Goal: Information Seeking & Learning: Find specific fact

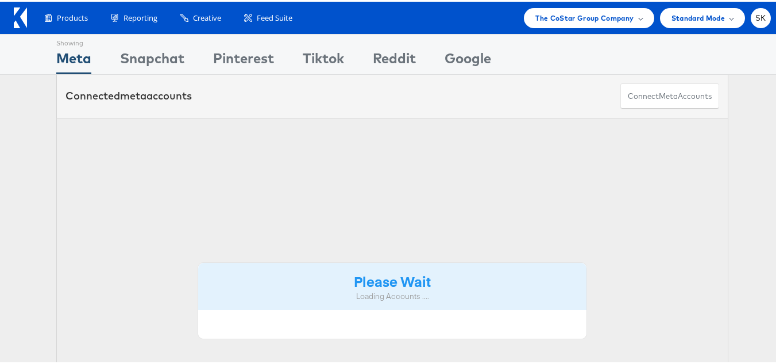
click at [592, 26] on div "Products Product Catalogs Enhance Your Product Catalog, Map Them to Publishers,…" at bounding box center [392, 16] width 785 height 32
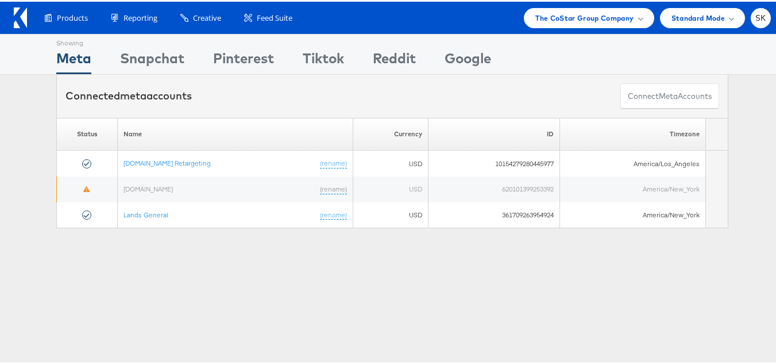
click at [25, 187] on div "Please Wait Loading Accounts .... Status Name Currency ID Timezone Apartments.c…" at bounding box center [392, 171] width 785 height 111
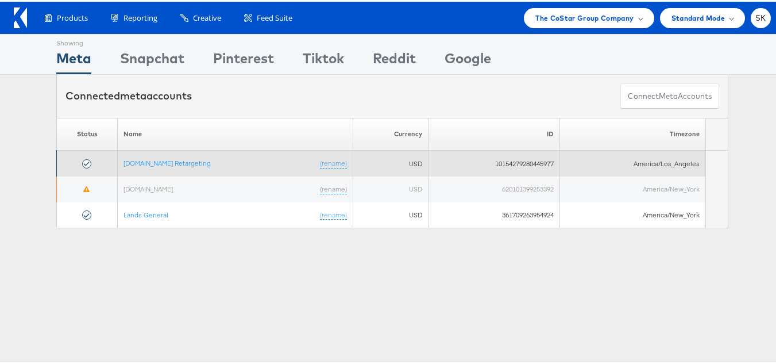
click at [172, 167] on td "Apartments.com Retargeting (rename)" at bounding box center [236, 162] width 236 height 26
click at [172, 163] on link "[DOMAIN_NAME] Retargeting" at bounding box center [167, 161] width 87 height 9
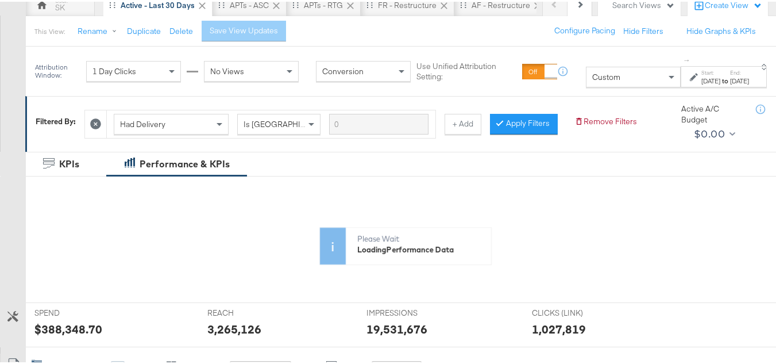
scroll to position [115, 0]
click at [592, 78] on span "Custom" at bounding box center [606, 75] width 28 height 10
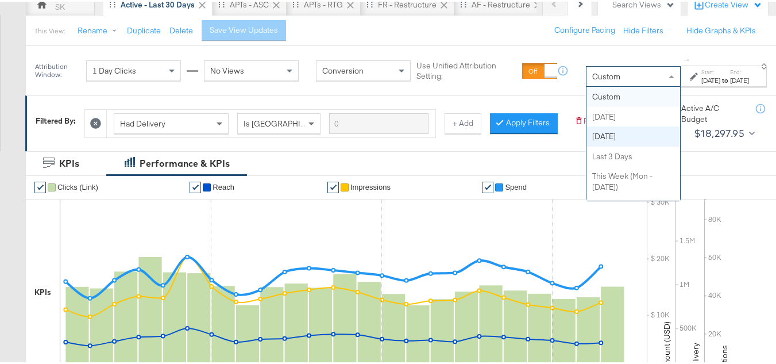
scroll to position [0, 0]
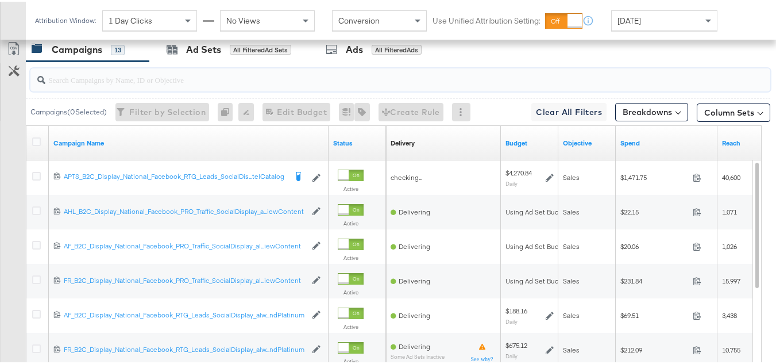
click at [91, 84] on input "search" at bounding box center [375, 73] width 660 height 22
paste input "APTS_B2C_Display_National_Facebook_RTG_Leads_SocialDisplay_Retargeting_Diamond_…"
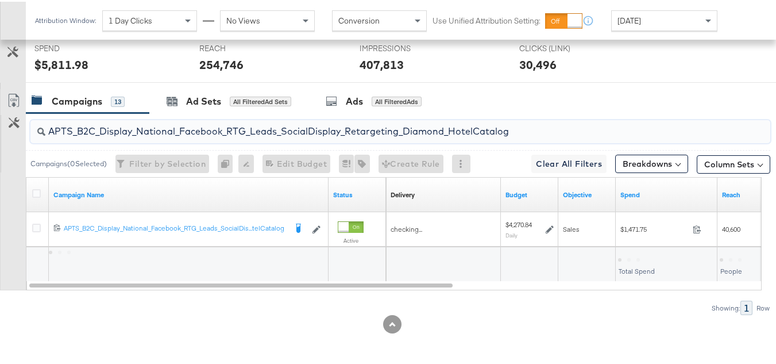
scroll to position [482, 0]
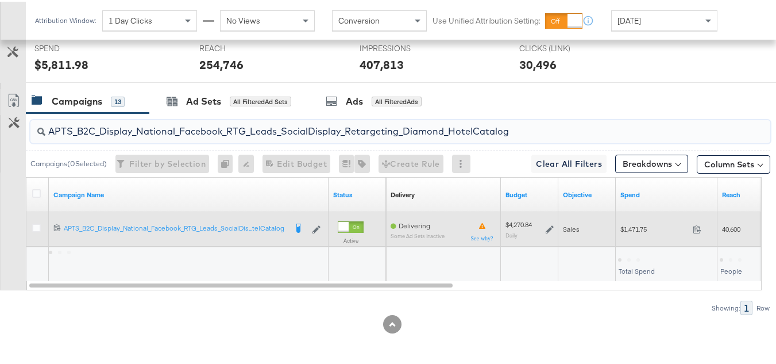
click at [633, 230] on span "$1,471.75" at bounding box center [654, 227] width 68 height 9
copy div "$1,471.75"
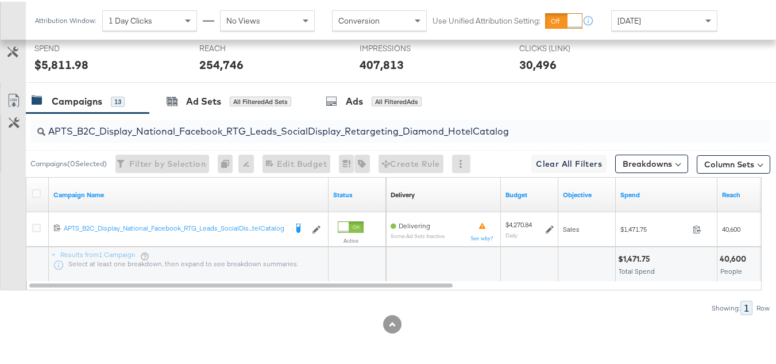
click at [227, 125] on input "APTS_B2C_Display_National_Facebook_RTG_Leads_SocialDisplay_Retargeting_Diamond_…" at bounding box center [375, 125] width 660 height 22
paste input "alwayson_Retargeting_DARE24_DiamondPlatinum"
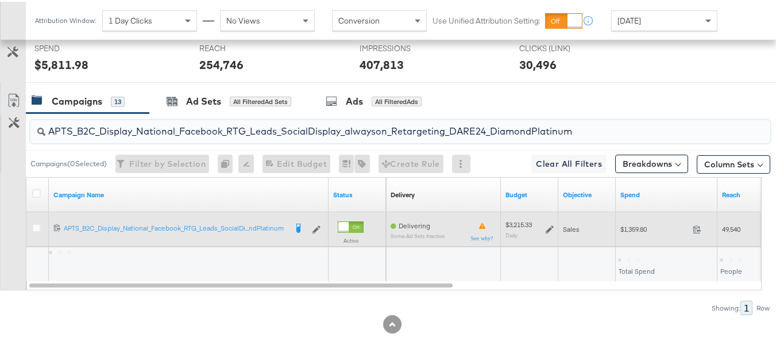
click at [639, 237] on div "$1,359.80 1359.8" at bounding box center [667, 227] width 102 height 34
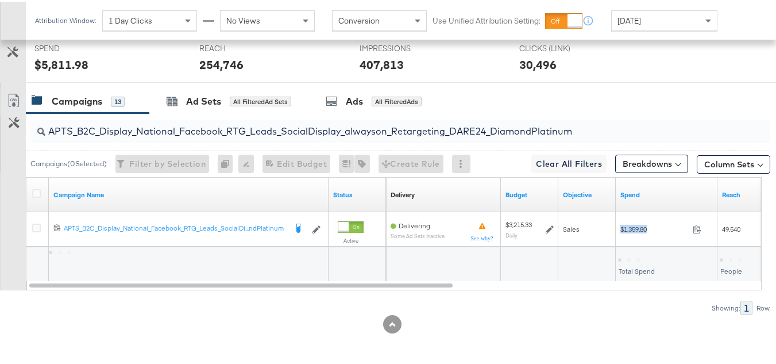
copy div "$1,359.80"
click at [213, 126] on input "APTS_B2C_Display_National_Facebook_RTG_Leads_SocialDisplay_alwayson_Retargeting…" at bounding box center [375, 125] width 660 height 22
paste input "FR_B2C_Display_National_Facebook_RTG_Leads_SocialDisplay_alwayson_Retargeting_FR"
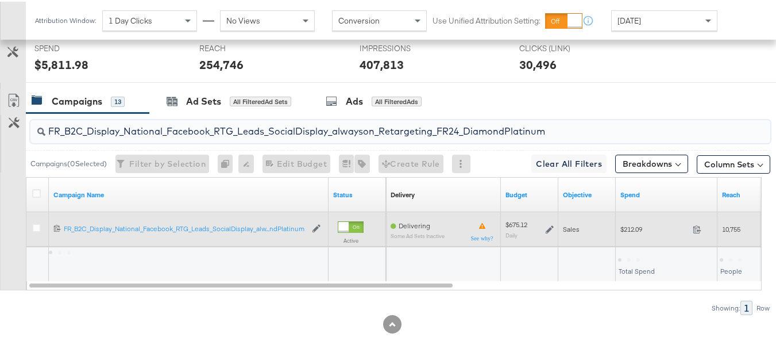
click at [631, 227] on span "$212.09" at bounding box center [654, 227] width 68 height 9
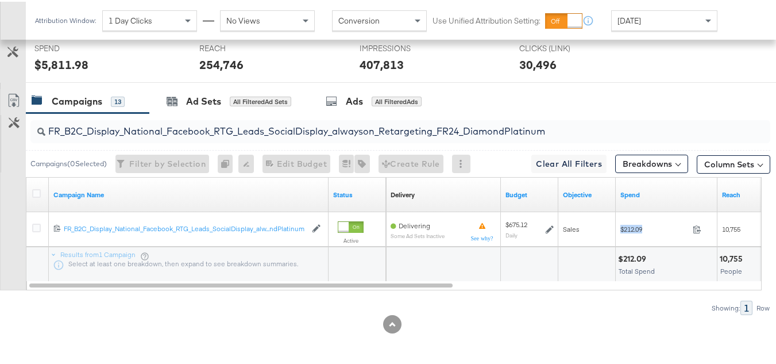
copy div "$212.09"
click at [238, 125] on input "FR_B2C_Display_National_Facebook_RTG_Leads_SocialDisplay_alwayson_Retargeting_F…" at bounding box center [375, 125] width 660 height 22
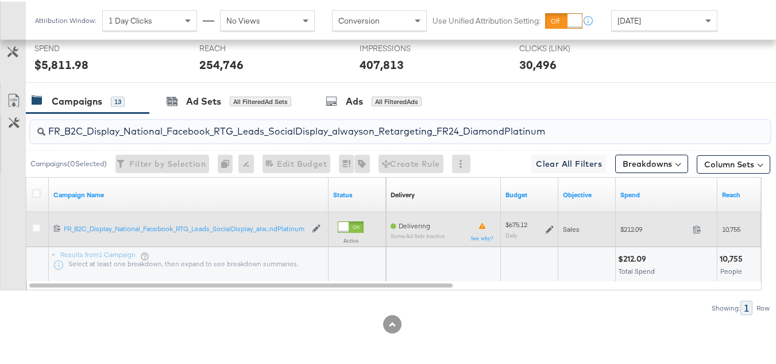
paste input "AF_B2C_Display_National_Facebook_RTG_Leads_SocialDisplay_alwayson_Retargeting_AF"
click at [622, 235] on div "$69.51 69.51" at bounding box center [667, 227] width 102 height 18
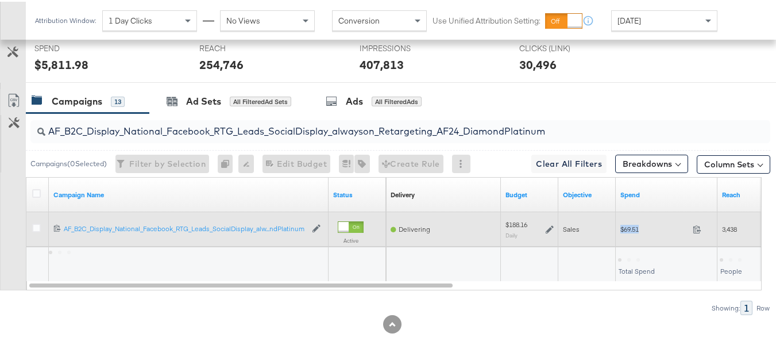
click at [622, 235] on div "$69.51 69.51" at bounding box center [667, 227] width 102 height 18
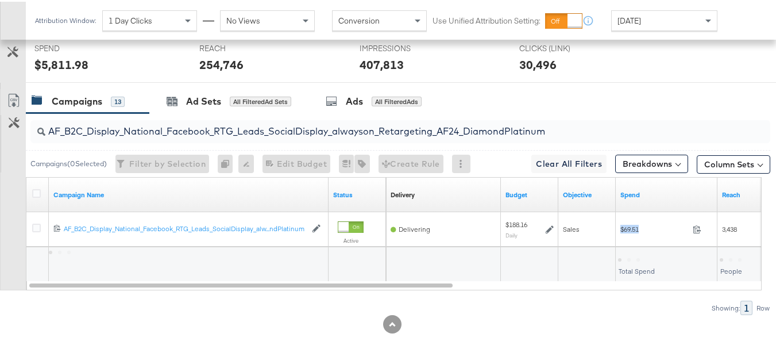
copy div "$69.51"
click at [238, 129] on input "AF_B2C_Display_National_Facebook_RTG_Leads_SocialDisplay_alwayson_Retargeting_A…" at bounding box center [375, 125] width 660 height 22
paste input "HL_B2C_Display_National_Facebook_RTG_Leads_SocialDisplay_alwayson_Retargeting_A…"
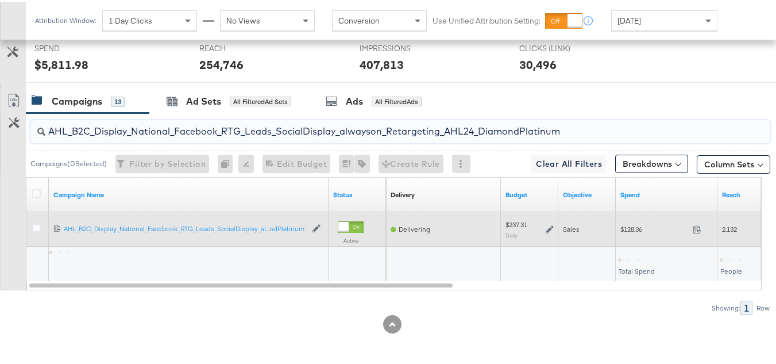
click at [615, 232] on div "Sales" at bounding box center [586, 227] width 57 height 18
click at [633, 230] on span "$128.36" at bounding box center [654, 227] width 68 height 9
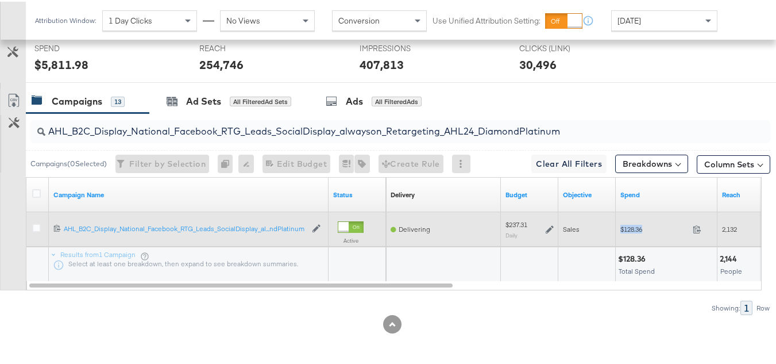
click at [633, 230] on span "$128.36" at bounding box center [654, 227] width 68 height 9
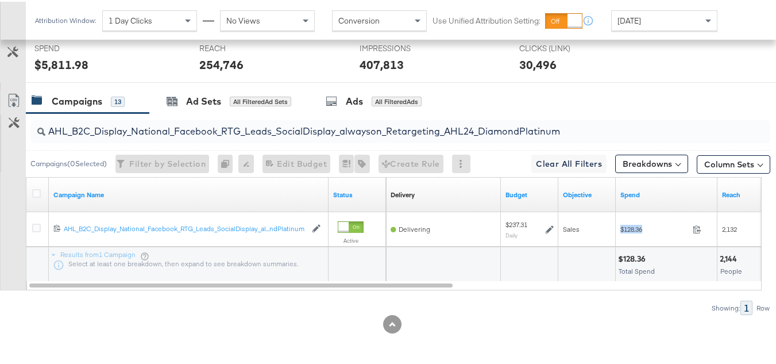
copy div "$128.36"
click at [233, 122] on input "AHL_B2C_Display_National_Facebook_RTG_Leads_SocialDisplay_alwayson_Retargeting_…" at bounding box center [375, 125] width 660 height 22
paste input "PTS_B2C_Display_National_Facebook_PRO_Traffic_SocialDisplay_alwayson_ASC_DARE24…"
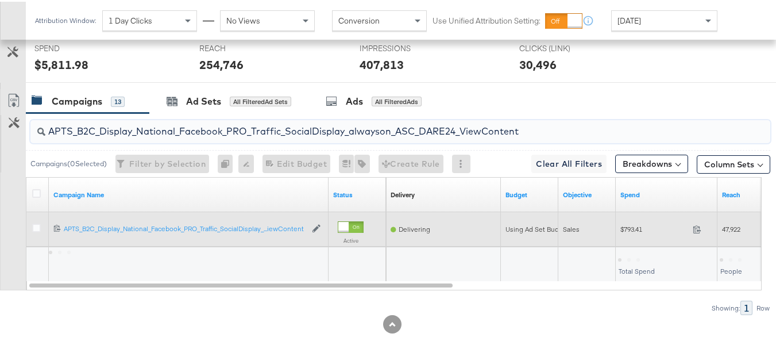
click at [631, 226] on span "$793.41" at bounding box center [654, 227] width 68 height 9
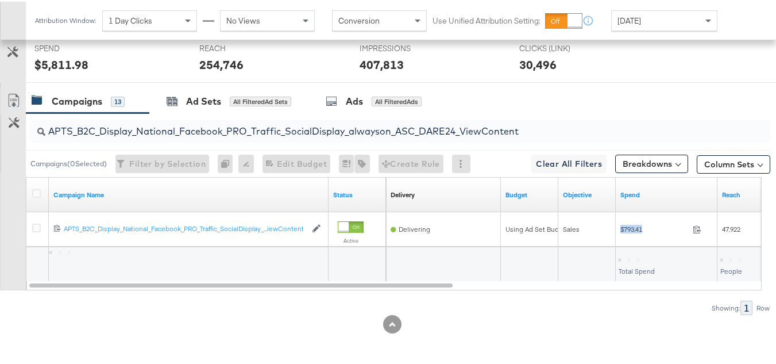
copy div "$793.41"
click at [257, 129] on input "APTS_B2C_Display_National_Facebook_PRO_Traffic_SocialDisplay_alwayson_ASC_DARE2…" at bounding box center [375, 125] width 660 height 22
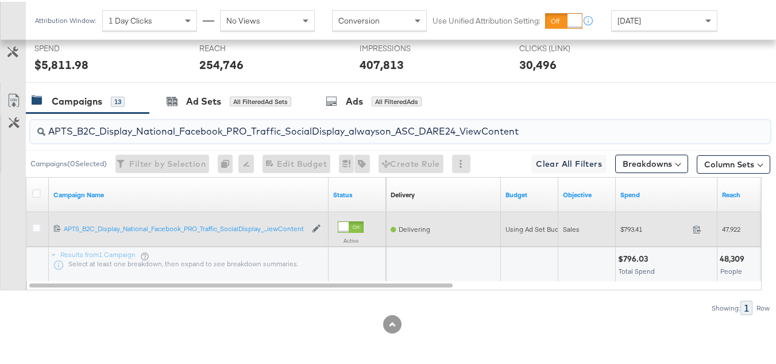
paste input "Leads_SocialDisplay_alwayson_ASC_DARE24_Purchase"
click at [616, 218] on div "$619.61 619.61" at bounding box center [667, 227] width 102 height 18
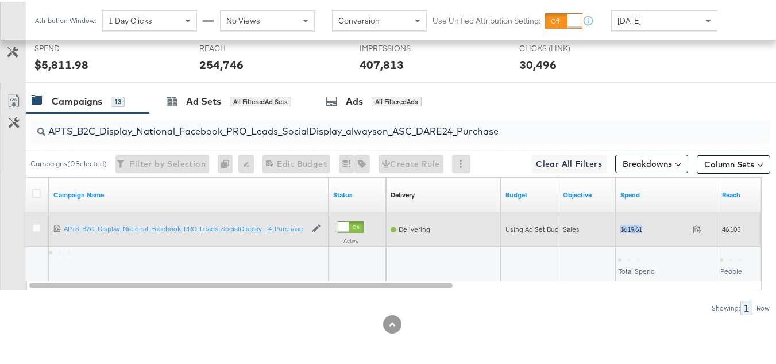
click at [616, 218] on div "$619.61 619.61" at bounding box center [667, 227] width 102 height 18
copy div "$619.61"
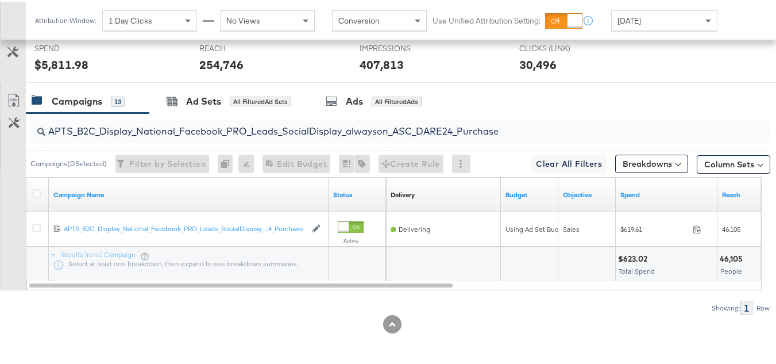
click at [209, 113] on div "APTS_B2C_Display_National_Facebook_PRO_Leads_SocialDisplay_alwayson_ASC_DARE24_…" at bounding box center [398, 129] width 745 height 37
click at [203, 122] on input "APTS_B2C_Display_National_Facebook_PRO_Leads_SocialDisplay_alwayson_ASC_DARE24_…" at bounding box center [375, 125] width 660 height 22
paste input "F_B2C_Display_National_Facebook_PRO_Traffic_SocialDisplay_alwayson_ASC_AF24_Vie…"
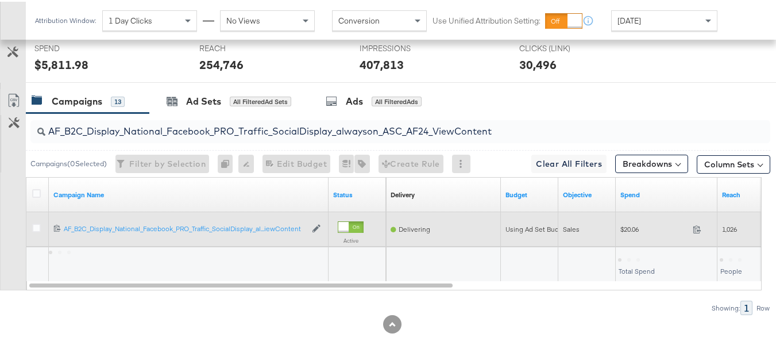
click at [620, 227] on span "$20.06" at bounding box center [654, 227] width 68 height 9
copy div "$20.06"
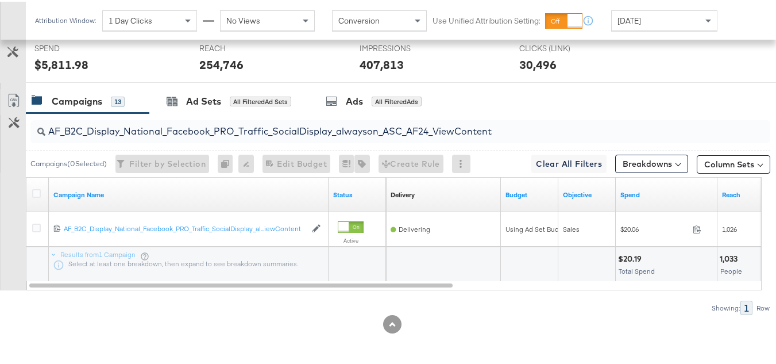
click at [282, 139] on div "AF_B2C_Display_National_Facebook_PRO_Traffic_SocialDisplay_alwayson_ASC_AF24_Vi…" at bounding box center [400, 129] width 740 height 23
paste input "FR_B2C_Display_National_Facebook_PRO_Traffic_SocialDisplay_alwayson_ASC_FR"
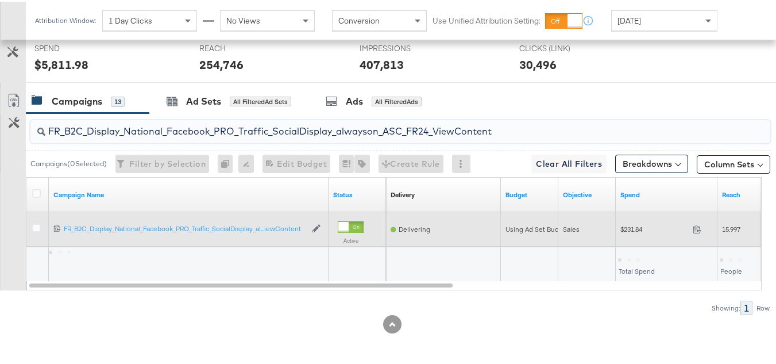
click at [635, 224] on span "$231.84" at bounding box center [654, 227] width 68 height 9
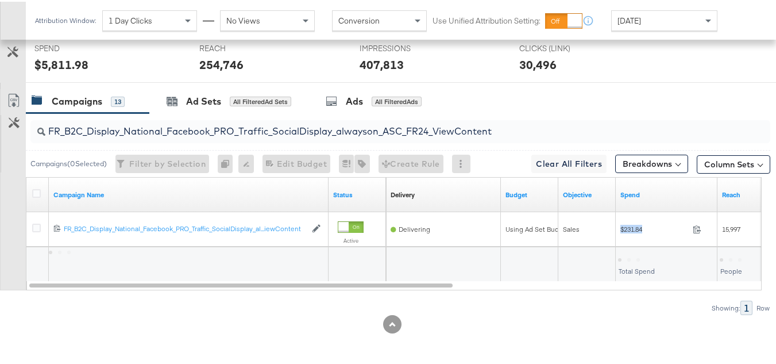
copy div "$231.84"
click at [228, 123] on input "FR_B2C_Display_National_Facebook_PRO_Traffic_SocialDisplay_alwayson_ASC_FR24_Vi…" at bounding box center [375, 125] width 660 height 22
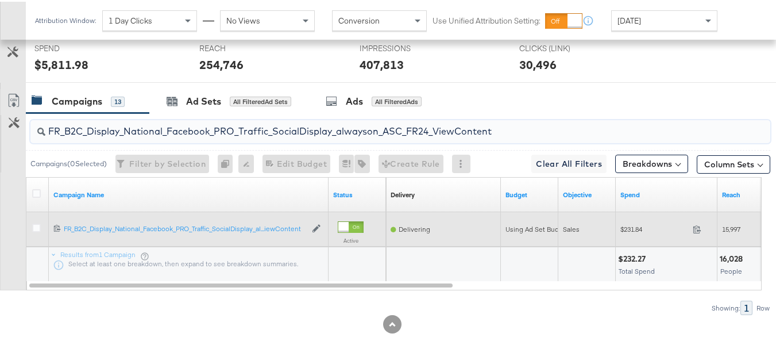
paste input "AHL_B2C_Display_National_Facebook_PRO_Traffic_SocialDisplay_alwayson_ASC_AHL"
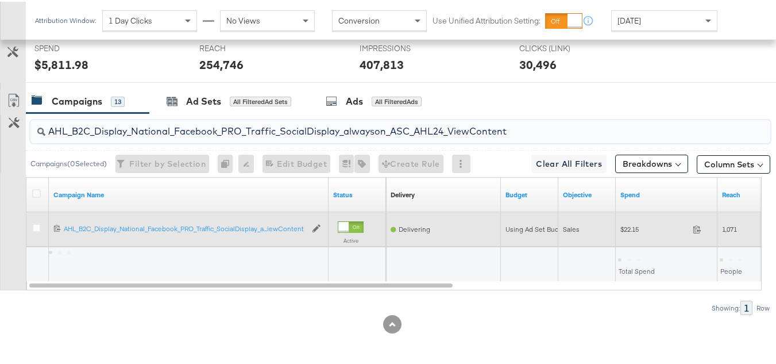
type input "AHL_B2C_Display_National_Facebook_PRO_Traffic_SocialDisplay_alwayson_ASC_AHL24_…"
click at [620, 230] on span "$22.15" at bounding box center [654, 227] width 68 height 9
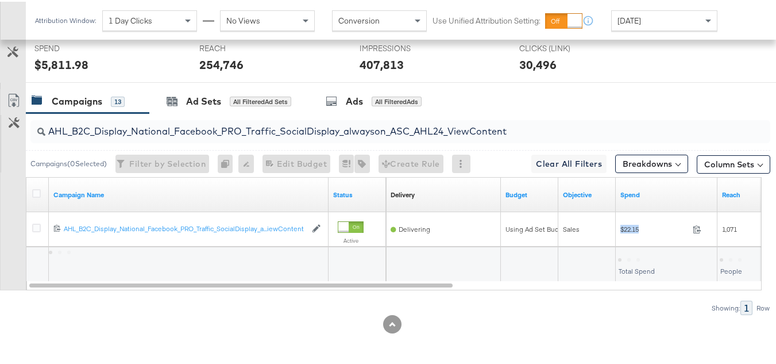
copy div "$22.15"
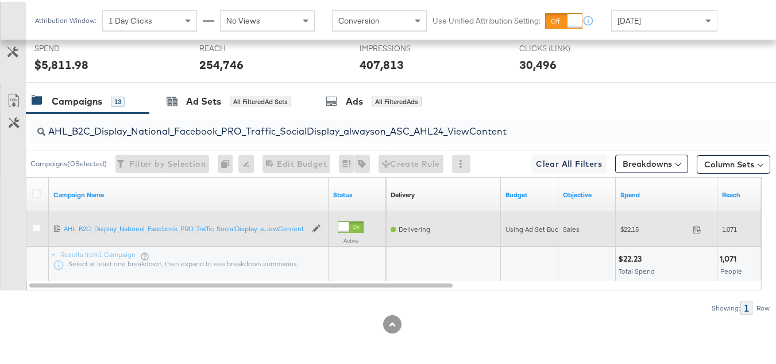
click at [579, 244] on div "Sales" at bounding box center [586, 227] width 57 height 34
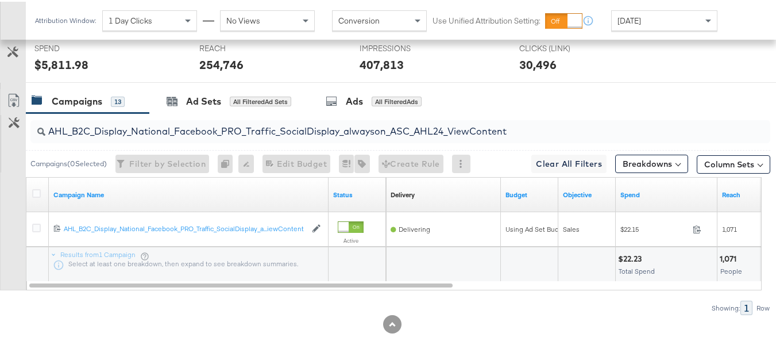
scroll to position [0, 0]
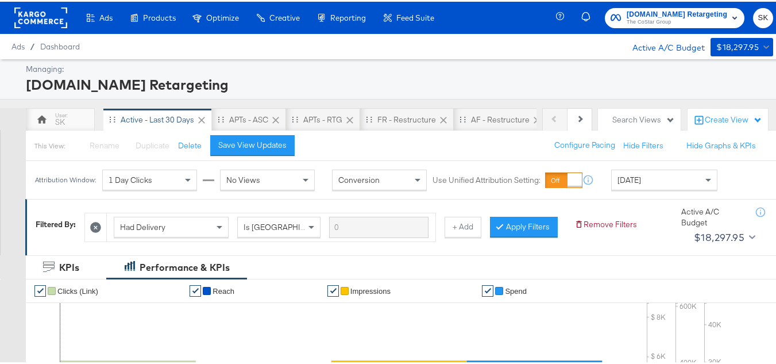
click at [635, 21] on span "The CoStar Group" at bounding box center [677, 20] width 101 height 9
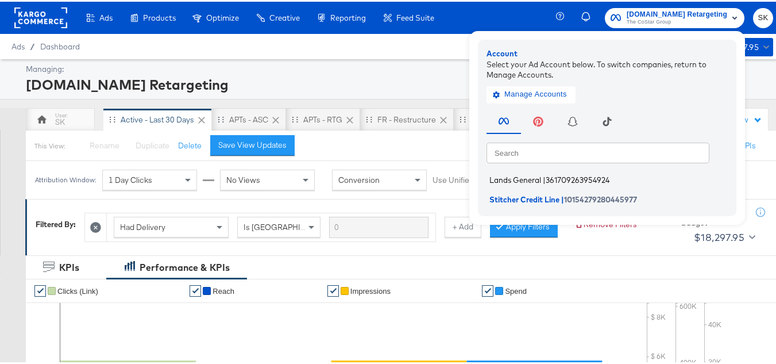
click at [534, 174] on span "Lands General" at bounding box center [515, 178] width 52 height 9
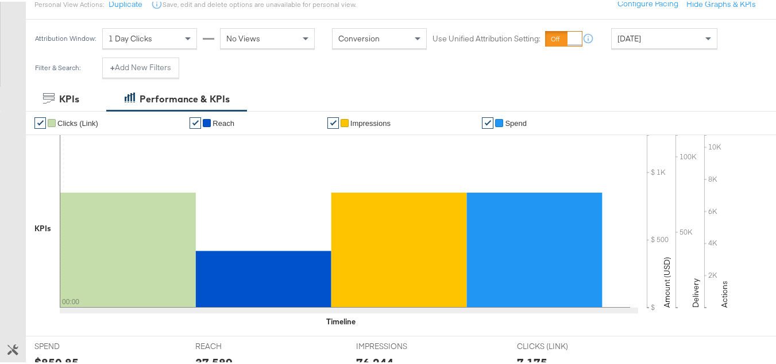
scroll to position [172, 0]
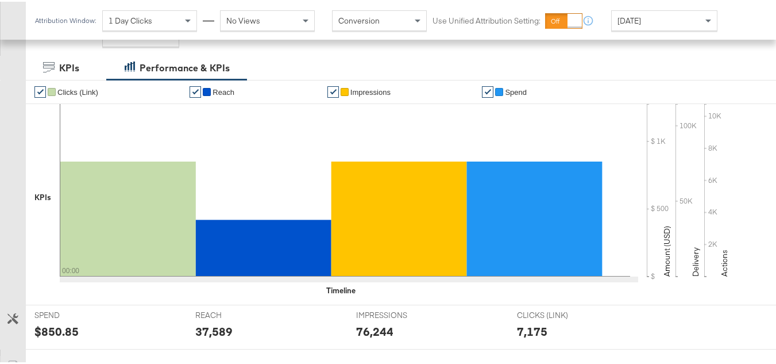
click at [635, 25] on div "[DATE]" at bounding box center [664, 19] width 105 height 20
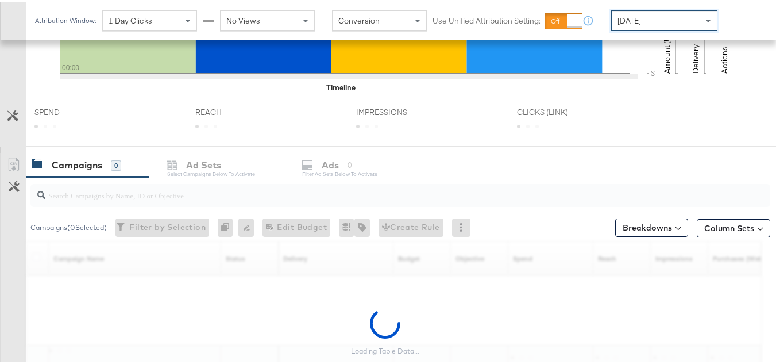
scroll to position [473, 0]
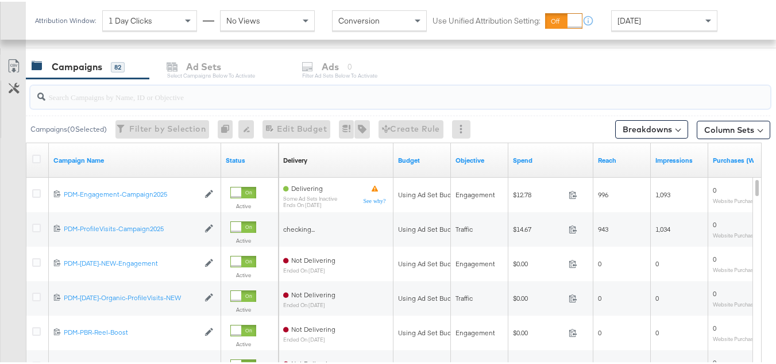
click at [79, 100] on input "search" at bounding box center [375, 90] width 660 height 22
paste input "B2C_LAND_KC_RT_Sig_24"
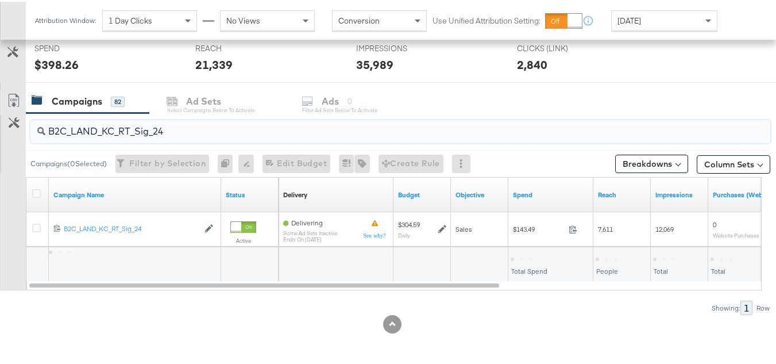
scroll to position [439, 0]
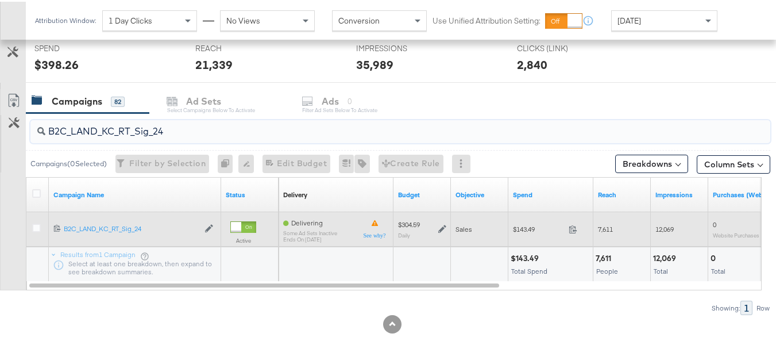
click at [508, 223] on div "$143.49 143.49" at bounding box center [550, 227] width 85 height 18
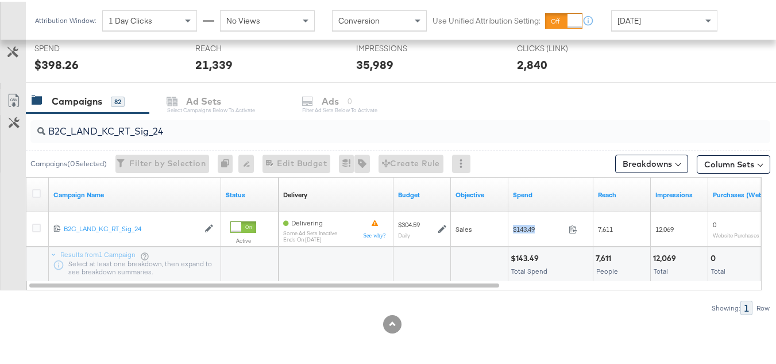
copy div "$143.49"
click at [217, 144] on div "B2C_LAND_KC_RT_Sig_24" at bounding box center [398, 129] width 745 height 37
click at [214, 129] on input "B2C_LAND_KC_RT_Sig_24" at bounding box center [375, 125] width 660 height 22
paste input "B_Ecommerce_KC_Retargeting_LW&LOA_Traffic"
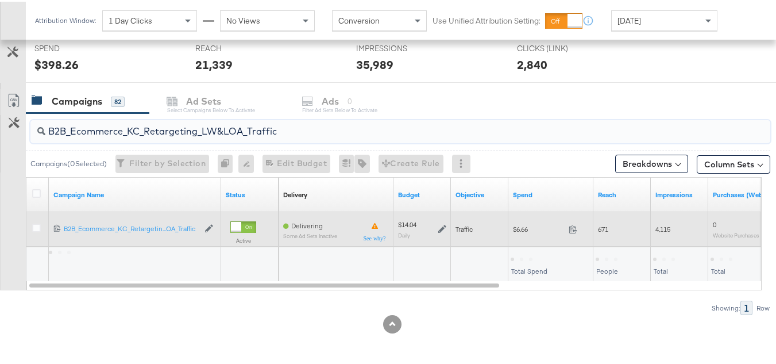
click at [534, 237] on div "$6.66 6.66" at bounding box center [550, 227] width 85 height 34
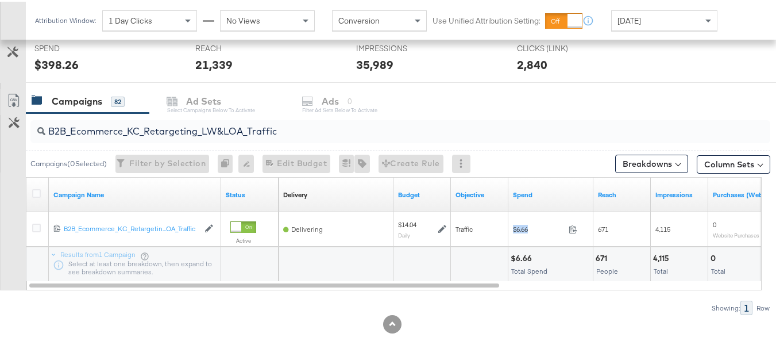
copy div "$6.66"
click at [257, 134] on input "B2B_Ecommerce_KC_Retargeting_LW&LOA_Traffic" at bounding box center [375, 125] width 660 height 22
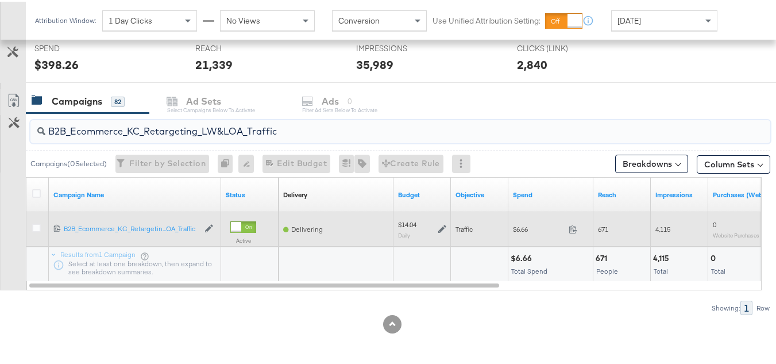
paste input "KC_Retargeting_Prospects & Clients_Conversions"
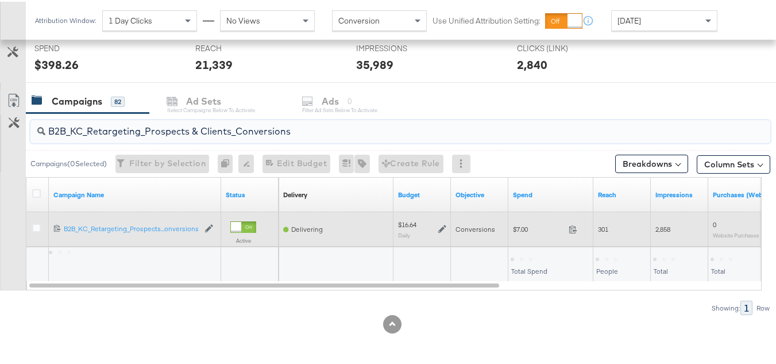
click at [507, 221] on div "Conversions" at bounding box center [479, 227] width 57 height 18
click at [530, 229] on span "$7.00" at bounding box center [538, 227] width 51 height 9
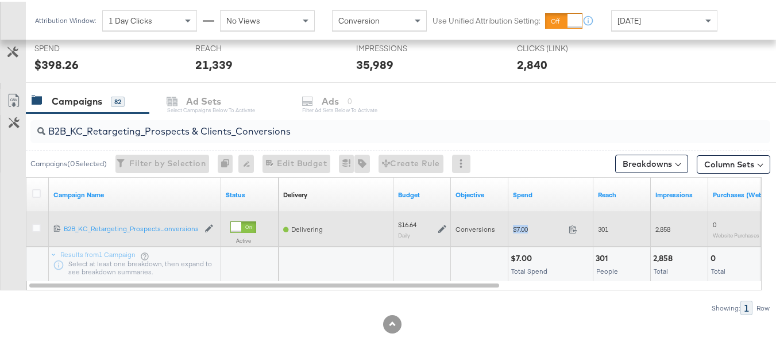
click at [530, 229] on span "$7.00" at bounding box center [538, 227] width 51 height 9
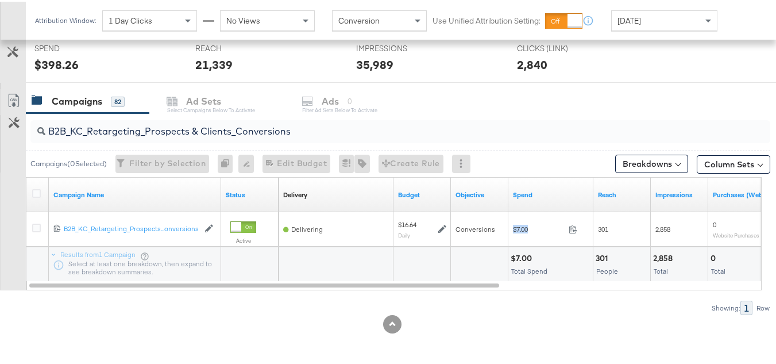
copy div "$7.00"
click at [221, 121] on input "B2B_KC_Retargeting_Prospects & Clients_Conversions" at bounding box center [375, 125] width 660 height 22
paste input "C_LAND_KC_Pros_Sig"
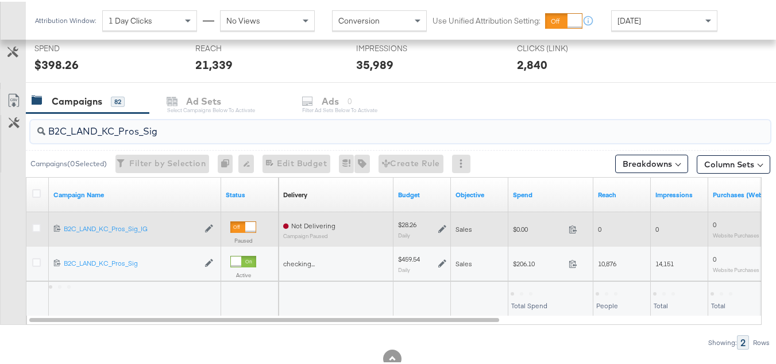
type input "B2C_LAND_KC_Pros_Sig"
click at [527, 244] on div "$0.00 0" at bounding box center [550, 227] width 85 height 34
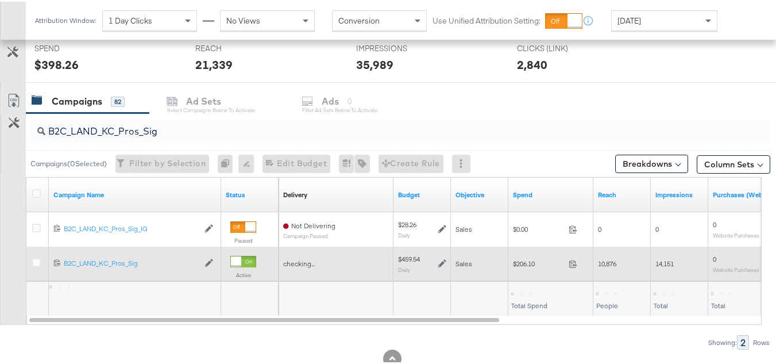
click at [527, 261] on span "$206.10" at bounding box center [538, 261] width 51 height 9
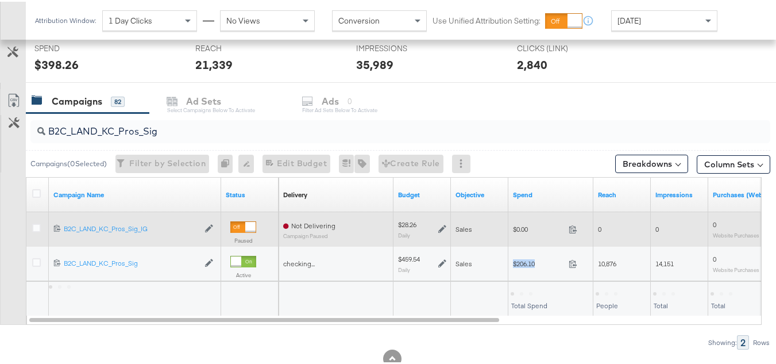
copy div "$206.10"
